Goal: Task Accomplishment & Management: Use online tool/utility

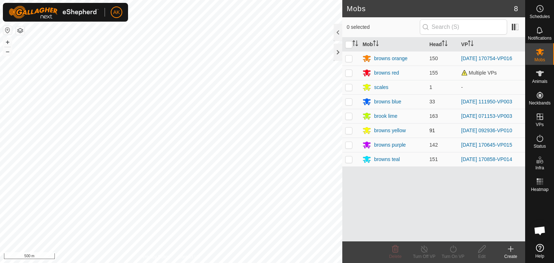
click at [361, 126] on div "Mobs 8 0 selected Mob Head VP browns orange 150 [DATE] 170754-VP016 browns red …" at bounding box center [262, 131] width 525 height 263
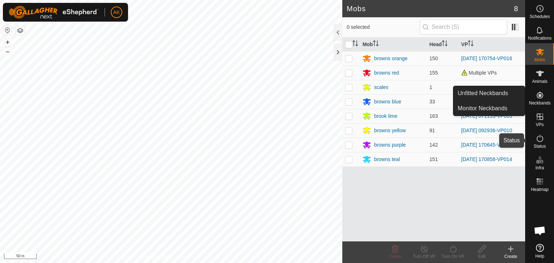
drag, startPoint x: 538, startPoint y: 142, endPoint x: 527, endPoint y: 142, distance: 11.2
click at [538, 142] on icon at bounding box center [540, 138] width 9 height 9
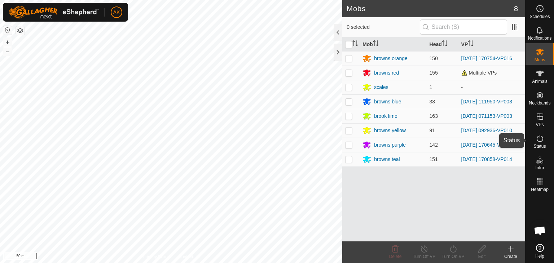
click at [538, 142] on icon at bounding box center [540, 138] width 9 height 9
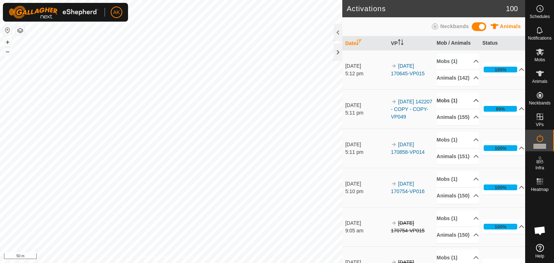
click at [466, 107] on p-accordion-header "Mobs (1)" at bounding box center [458, 101] width 42 height 16
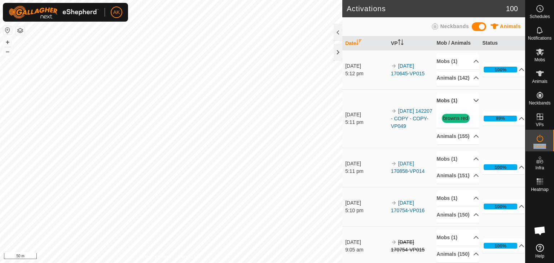
click at [466, 107] on p-accordion-header "Mobs (1)" at bounding box center [458, 101] width 42 height 16
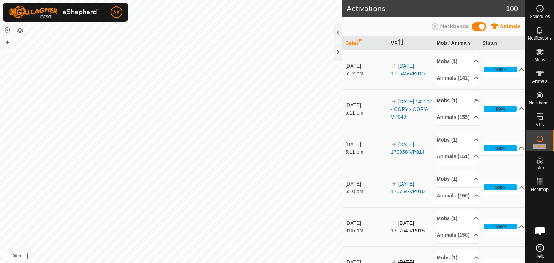
click at [474, 102] on icon at bounding box center [476, 100] width 5 height 3
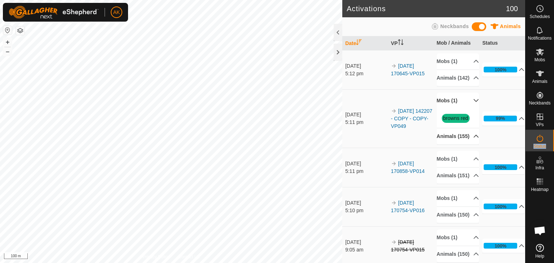
click at [468, 145] on p-accordion-header "Animals (155)" at bounding box center [458, 136] width 42 height 16
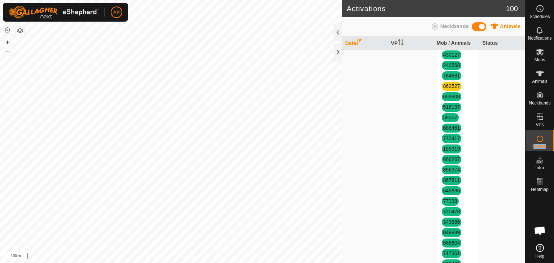
scroll to position [289, 0]
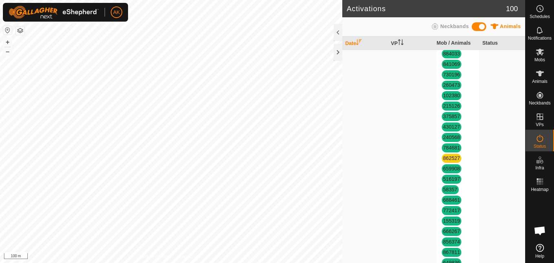
click at [449, 163] on span "862527" at bounding box center [452, 158] width 20 height 9
click at [449, 161] on link "862527" at bounding box center [452, 159] width 17 height 6
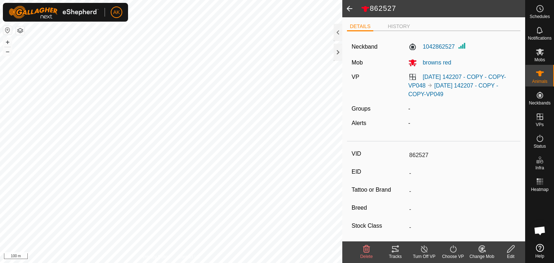
click at [371, 251] on icon at bounding box center [366, 249] width 9 height 9
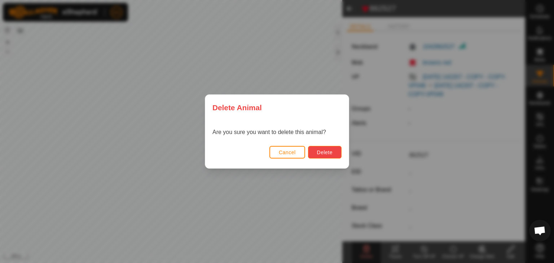
click at [333, 149] on button "Delete" at bounding box center [325, 152] width 34 height 13
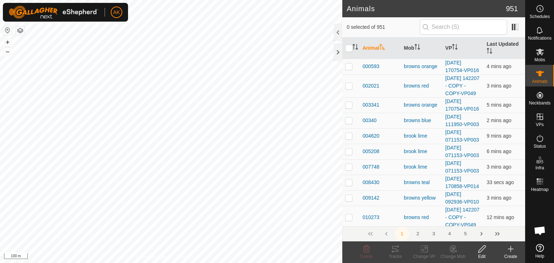
click at [510, 249] on icon at bounding box center [510, 249] width 5 height 0
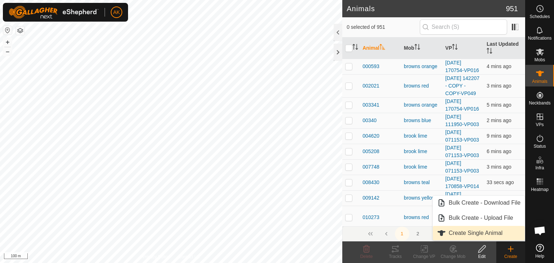
click at [470, 232] on link "Create Single Animal" at bounding box center [479, 233] width 92 height 14
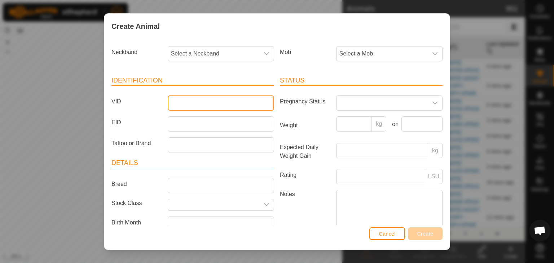
click at [179, 103] on input "VID" at bounding box center [221, 103] width 106 height 15
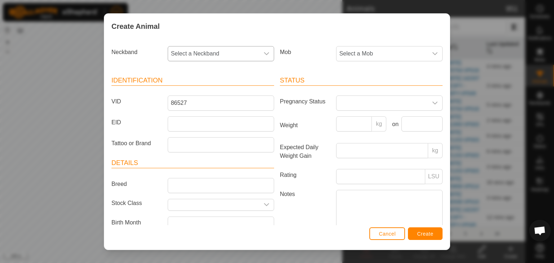
click at [264, 51] on icon "dropdown trigger" at bounding box center [267, 54] width 6 height 6
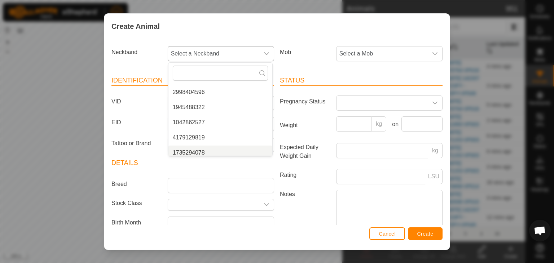
scroll to position [397, 0]
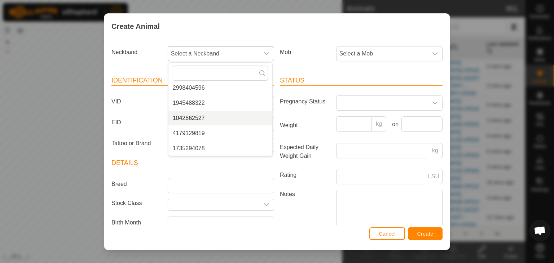
click at [193, 114] on li "1042862527" at bounding box center [221, 118] width 104 height 14
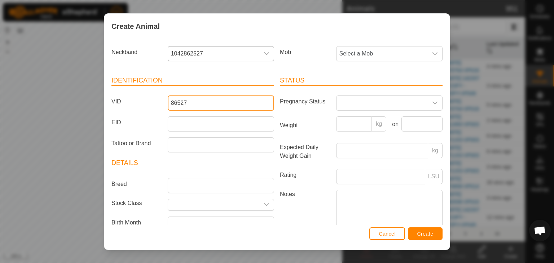
click at [176, 100] on input "86527" at bounding box center [221, 103] width 106 height 15
type input "862527"
click at [357, 51] on span "Select a Mob" at bounding box center [382, 54] width 91 height 14
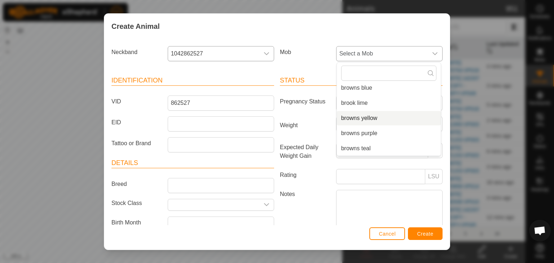
scroll to position [0, 0]
click at [359, 121] on li "browns red" at bounding box center [389, 121] width 104 height 14
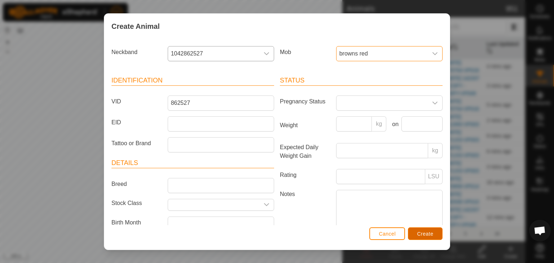
click at [424, 232] on span "Create" at bounding box center [426, 234] width 16 height 6
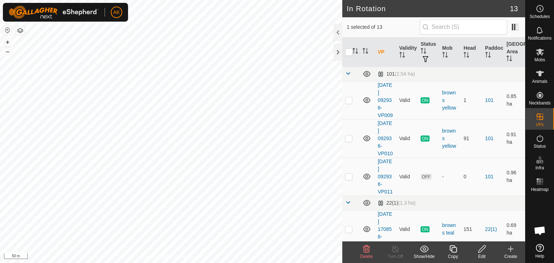
click at [367, 249] on icon at bounding box center [366, 249] width 9 height 9
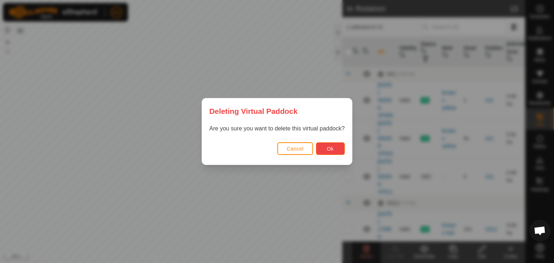
click at [327, 146] on span "Ok" at bounding box center [330, 149] width 7 height 6
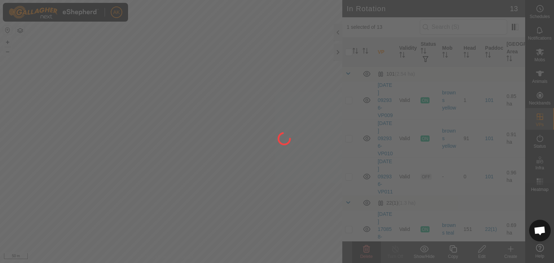
checkbox input "false"
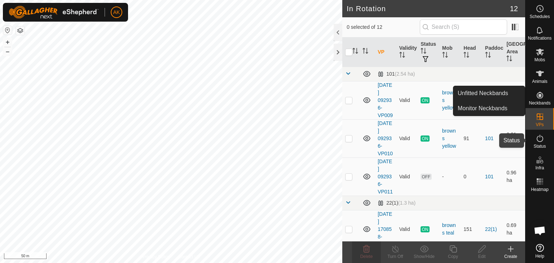
click at [538, 139] on icon at bounding box center [540, 138] width 9 height 9
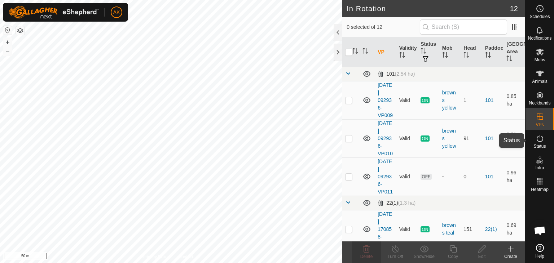
click at [538, 139] on icon at bounding box center [540, 138] width 9 height 9
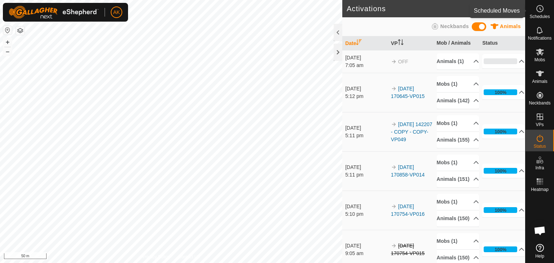
click at [544, 13] on es-schedule-vp-svg-icon at bounding box center [540, 9] width 13 height 12
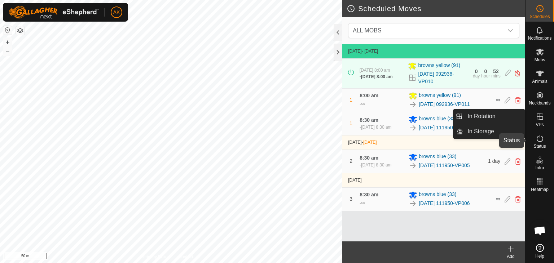
click at [537, 141] on icon at bounding box center [540, 138] width 9 height 9
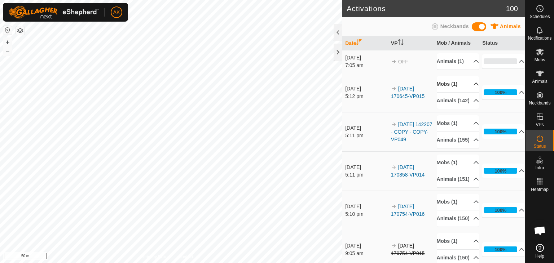
click at [450, 89] on p-accordion-header "Mobs (1)" at bounding box center [458, 84] width 42 height 16
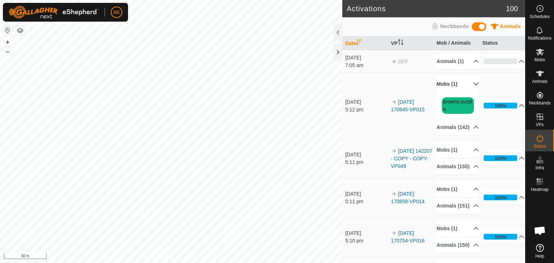
click at [450, 89] on p-accordion-header "Mobs (1)" at bounding box center [458, 84] width 42 height 16
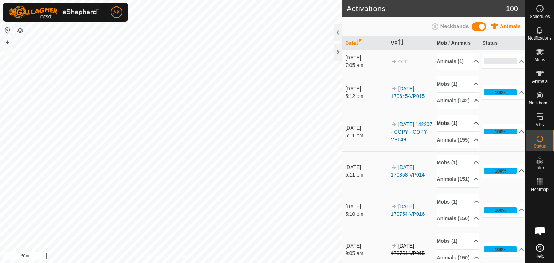
click at [443, 132] on p-accordion-header "Mobs (1)" at bounding box center [458, 123] width 42 height 16
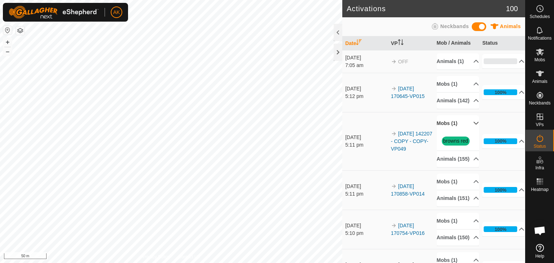
click at [443, 132] on p-accordion-header "Mobs (1)" at bounding box center [458, 123] width 42 height 16
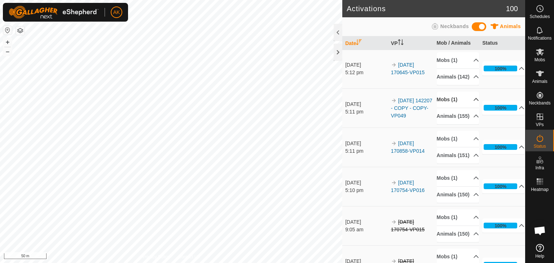
scroll to position [36, 0]
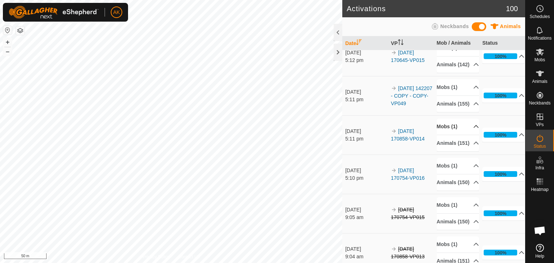
click at [447, 135] on p-accordion-header "Mobs (1)" at bounding box center [458, 127] width 42 height 16
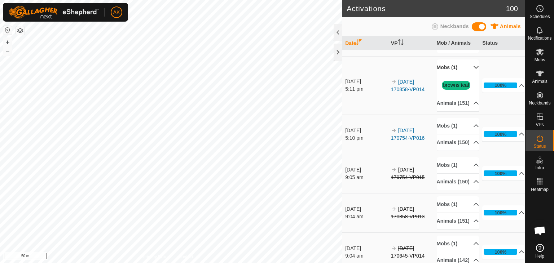
scroll to position [108, 0]
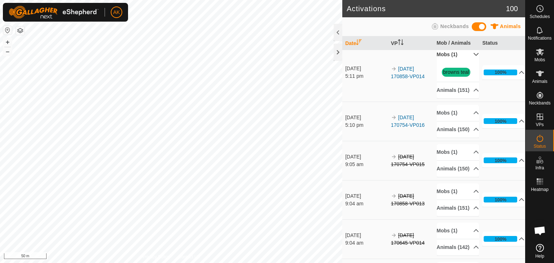
click at [454, 63] on p-accordion-header "Mobs (1)" at bounding box center [458, 55] width 42 height 16
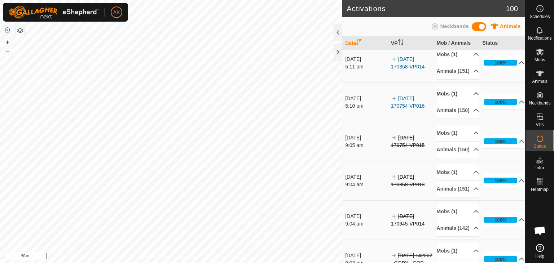
click at [447, 102] on p-accordion-header "Mobs (1)" at bounding box center [458, 94] width 42 height 16
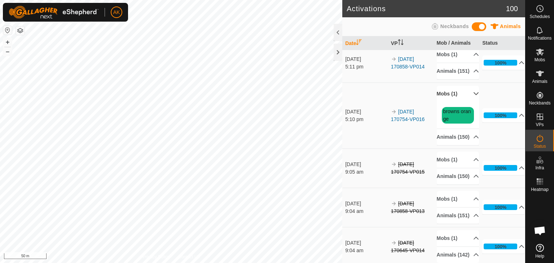
click at [447, 102] on p-accordion-header "Mobs (1)" at bounding box center [458, 94] width 42 height 16
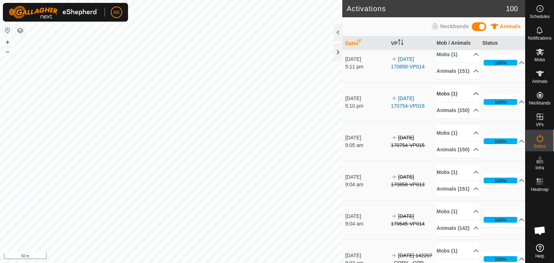
scroll to position [144, 0]
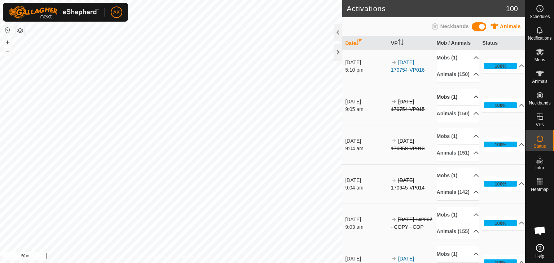
click at [447, 105] on p-accordion-header "Mobs (1)" at bounding box center [458, 97] width 42 height 16
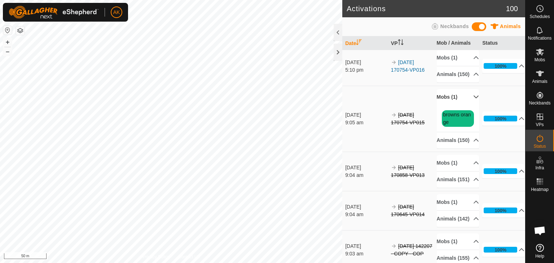
click at [447, 105] on p-accordion-header "Mobs (1)" at bounding box center [458, 97] width 42 height 16
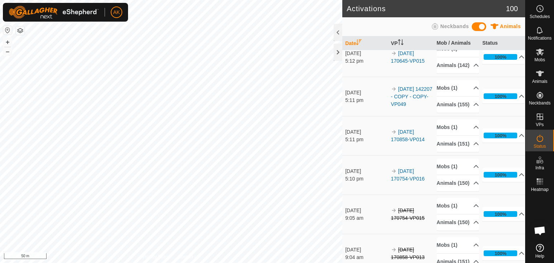
scroll to position [0, 0]
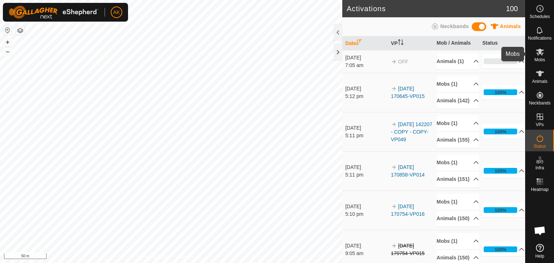
click at [542, 53] on icon at bounding box center [540, 52] width 8 height 7
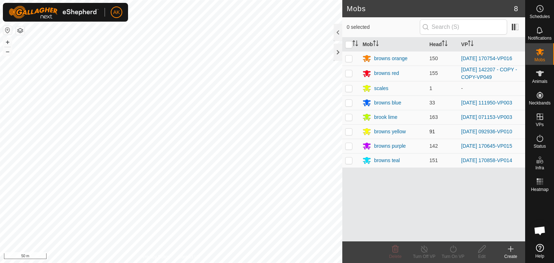
click at [350, 133] on p-checkbox at bounding box center [348, 132] width 7 height 6
checkbox input "true"
click at [453, 251] on icon at bounding box center [453, 249] width 9 height 9
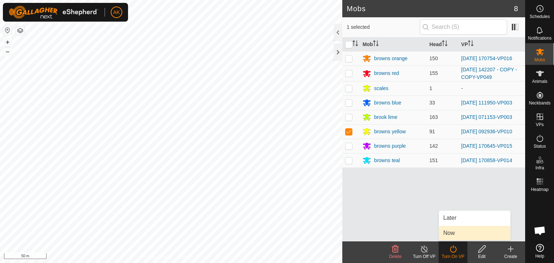
click at [449, 234] on link "Now" at bounding box center [474, 233] width 71 height 14
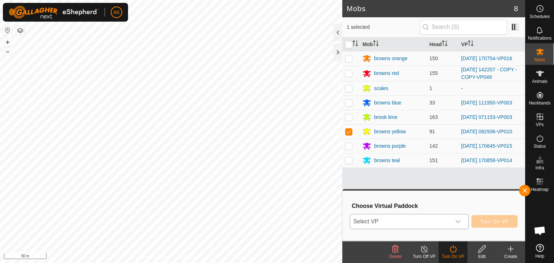
click at [431, 224] on span "Select VP" at bounding box center [400, 222] width 101 height 14
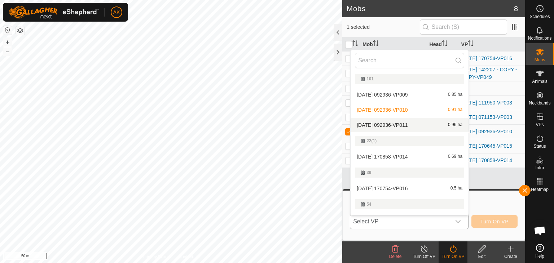
click at [393, 123] on li "[DATE] 092936-VP011 0.96 ha" at bounding box center [410, 125] width 118 height 14
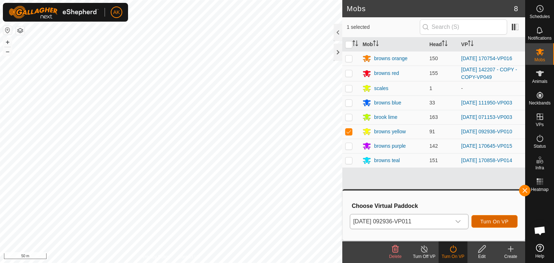
click at [481, 220] on span "Turn On VP" at bounding box center [495, 222] width 28 height 6
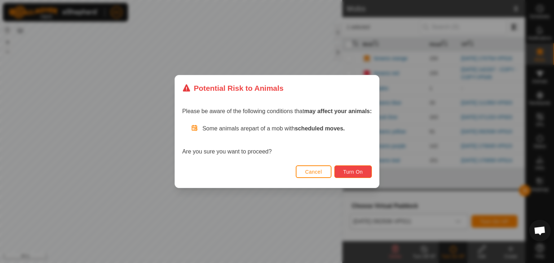
click at [349, 172] on span "Turn On" at bounding box center [353, 172] width 19 height 6
